Goal: Book appointment/travel/reservation

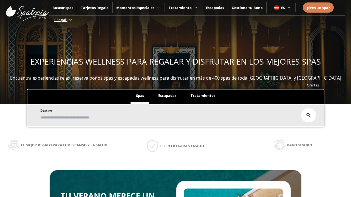
scroll to position [93, 0]
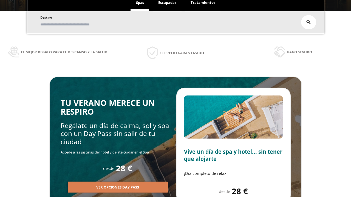
click at [167, 3] on span "Escapadas" at bounding box center [167, 2] width 18 height 5
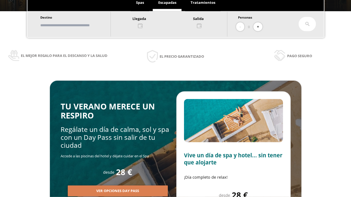
click at [77, 25] on input "text" at bounding box center [73, 26] width 68 height 10
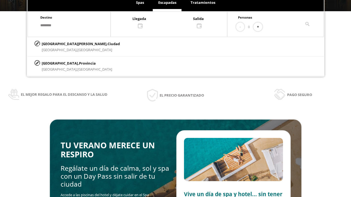
click at [174, 22] on div at bounding box center [169, 21] width 116 height 13
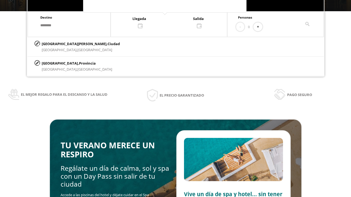
scroll to position [0, 0]
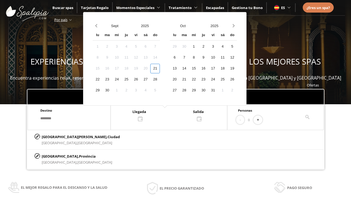
click at [112, 80] on div "23" at bounding box center [107, 80] width 10 height 10
click at [121, 80] on div "24" at bounding box center [117, 80] width 10 height 10
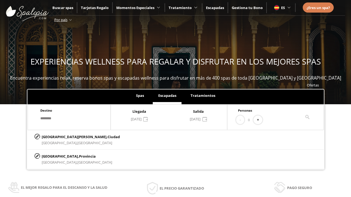
click at [260, 120] on button "+" at bounding box center [257, 120] width 9 height 9
click at [69, 137] on p "[GEOGRAPHIC_DATA][PERSON_NAME], [GEOGRAPHIC_DATA]" at bounding box center [81, 137] width 78 height 6
type input "**********"
